Goal: Register for event/course

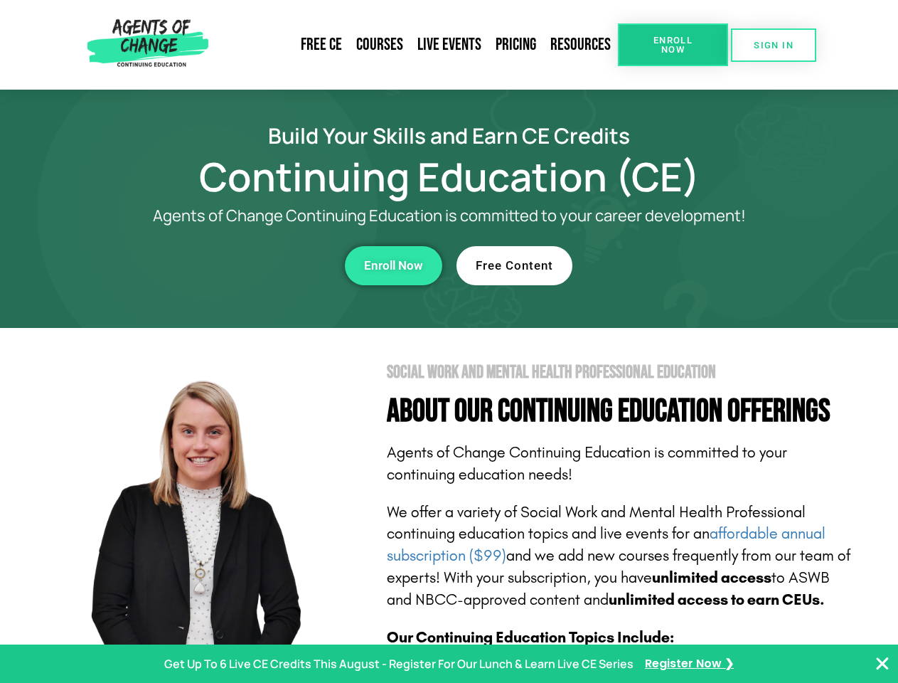
click at [449, 341] on section "Social Work and Mental Health Professional Education About Our Continuing Educa…" at bounding box center [449, 626] width 898 height 597
click at [673, 45] on span "Enroll Now" at bounding box center [673, 45] width 65 height 18
click at [774, 45] on span "SIGN IN" at bounding box center [774, 45] width 40 height 9
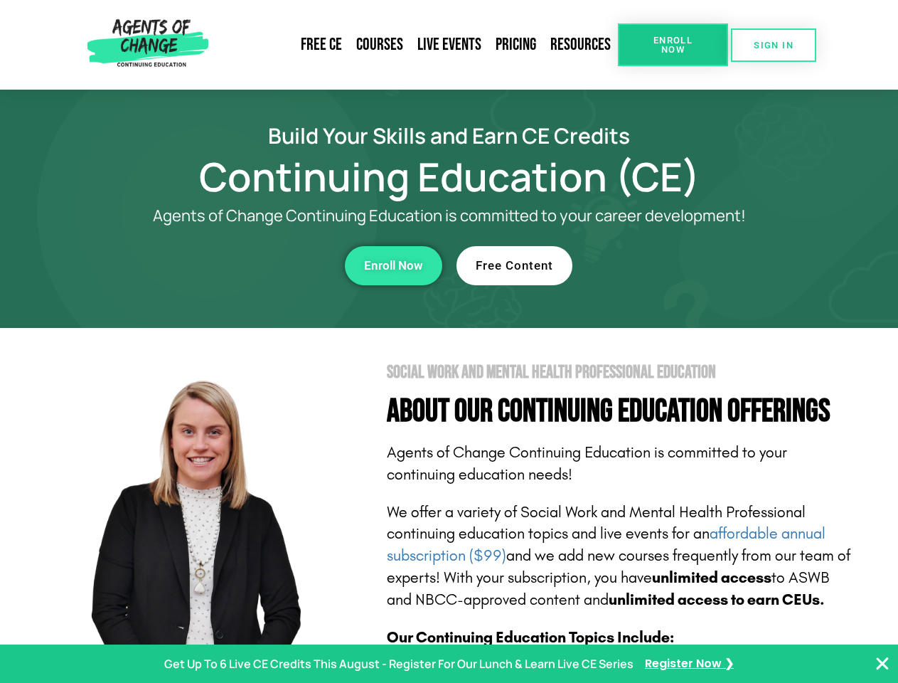
click at [247, 265] on div "Enroll Now" at bounding box center [246, 265] width 391 height 39
click at [393, 265] on span "Enroll Now" at bounding box center [393, 266] width 59 height 12
click at [652, 265] on div "Free Content" at bounding box center [651, 265] width 391 height 39
